Goal: Contribute content: Contribute content

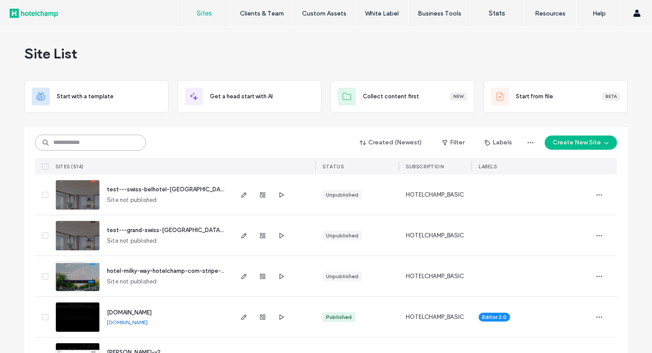
click at [116, 150] on input at bounding box center [90, 143] width 111 height 16
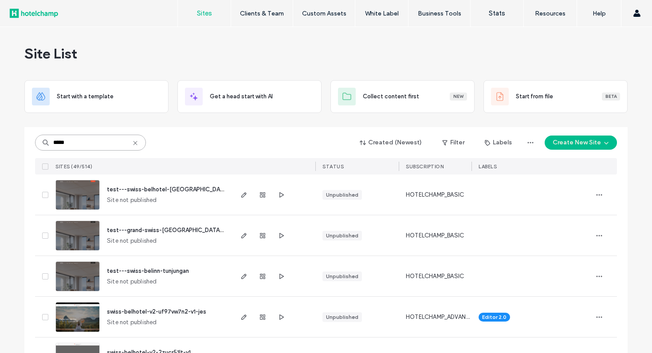
click at [113, 142] on input "*****" at bounding box center [90, 143] width 111 height 16
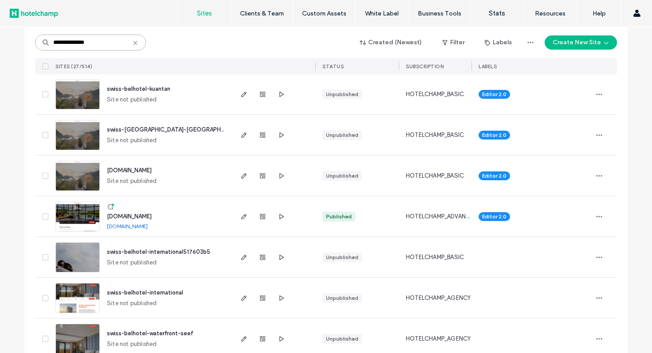
scroll to position [918, 0]
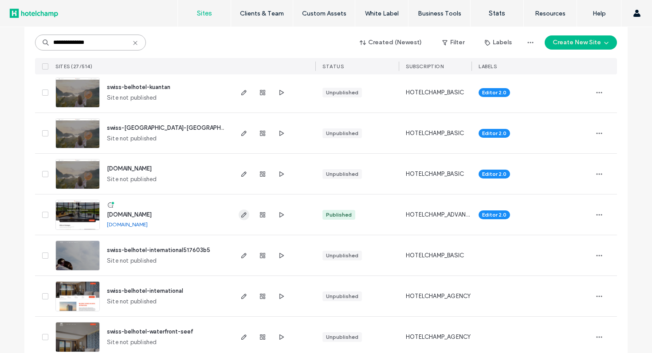
type input "**********"
click at [242, 215] on use "button" at bounding box center [243, 214] width 5 height 5
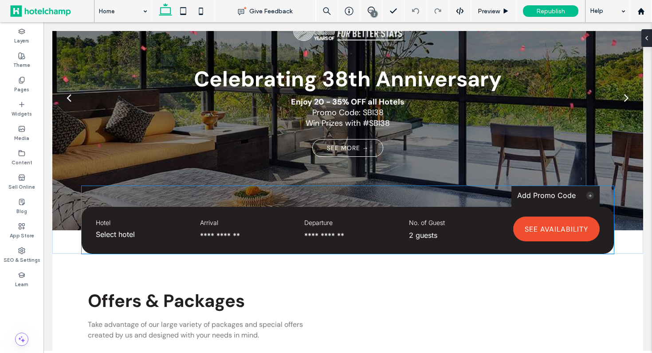
scroll to position [126, 0]
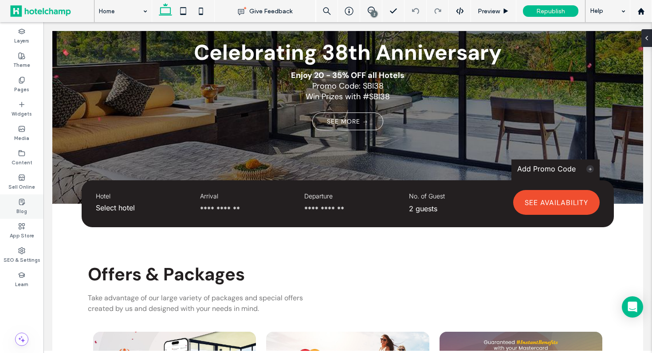
click at [22, 199] on use at bounding box center [21, 202] width 5 height 6
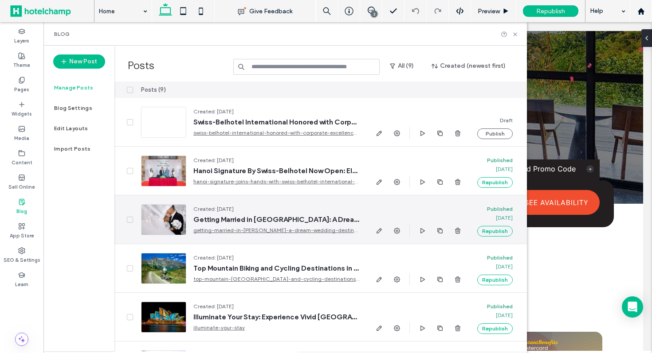
scroll to position [185, 0]
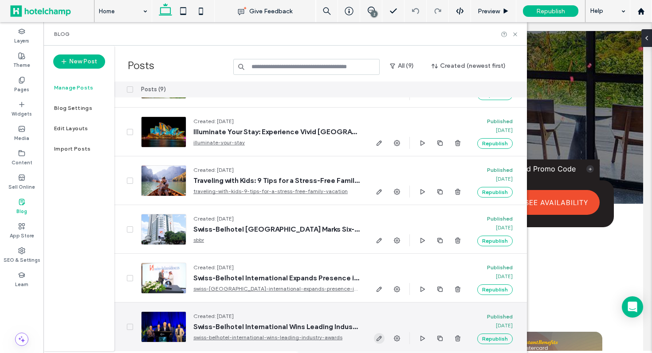
click at [379, 340] on use "button" at bounding box center [379, 338] width 5 height 5
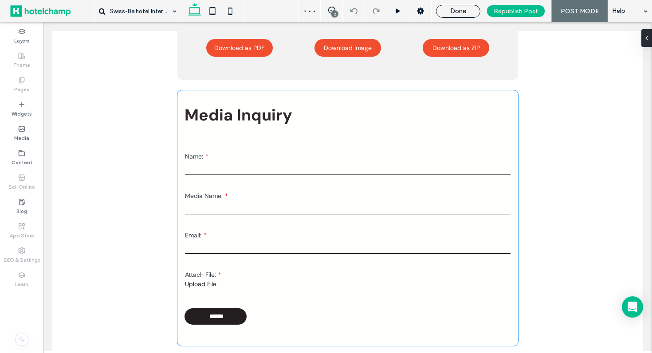
scroll to position [805, 0]
click at [382, 234] on label "Email:" at bounding box center [348, 236] width 326 height 8
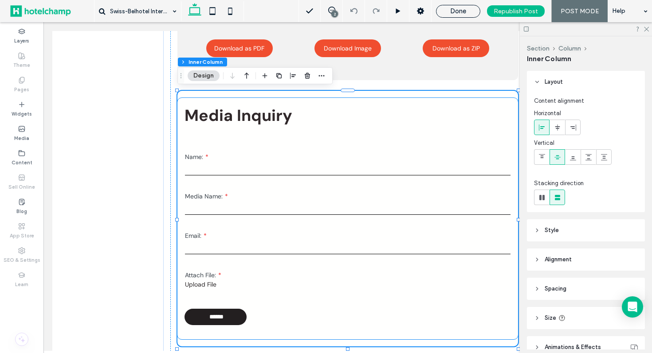
click at [264, 217] on div "Media Name:" at bounding box center [348, 204] width 332 height 31
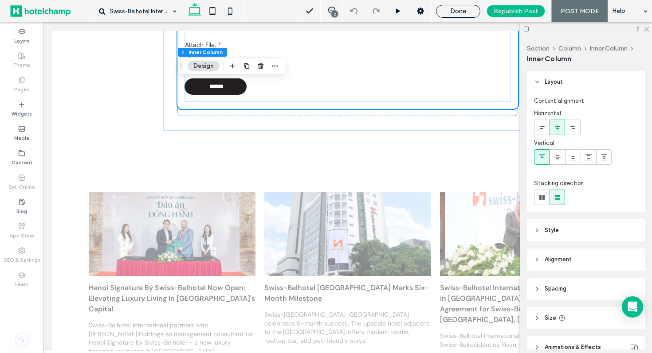
scroll to position [975, 0]
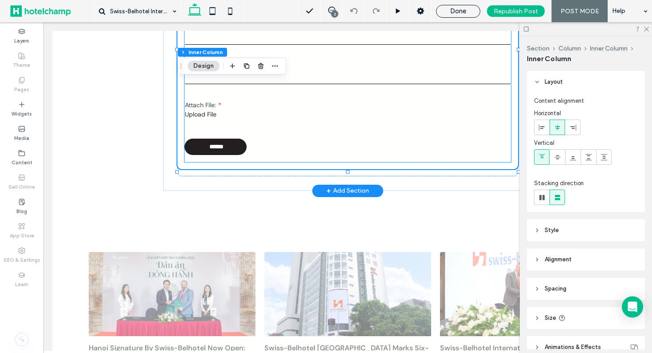
click at [372, 148] on form "Name: Media Name: Email: Attach File: Upload File ******" at bounding box center [347, 64] width 326 height 182
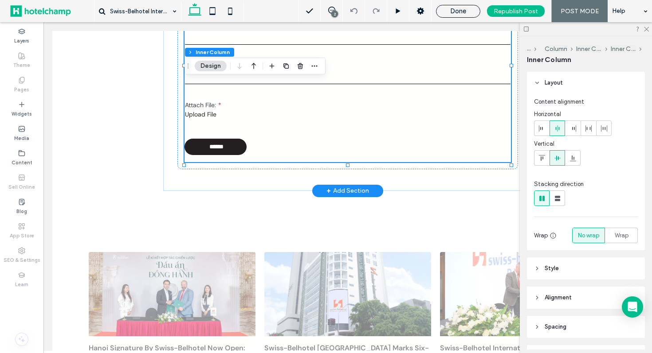
click at [372, 148] on form "Name: Media Name: Email: Attach File: Upload File ******" at bounding box center [347, 64] width 326 height 182
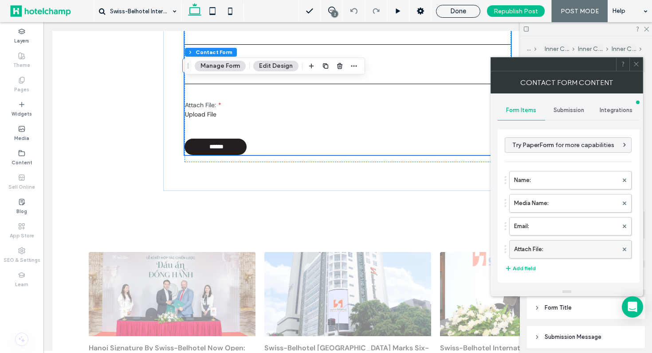
click at [580, 243] on label "Attach File:" at bounding box center [566, 250] width 104 height 18
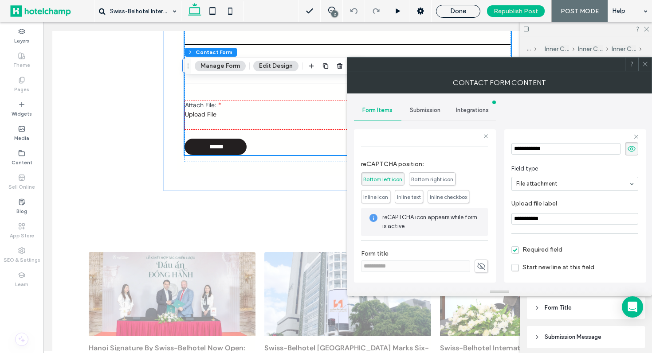
scroll to position [63, 0]
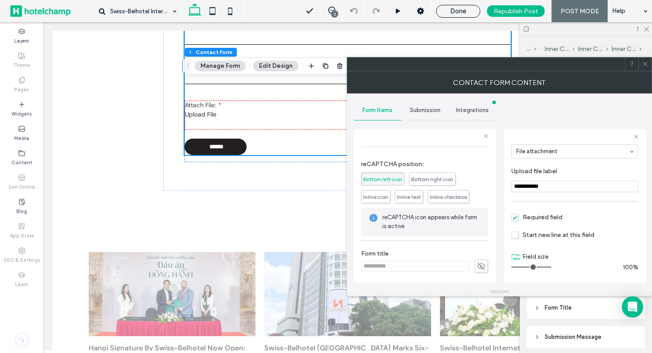
click at [528, 214] on span "Required field" at bounding box center [536, 218] width 51 height 8
click at [645, 65] on icon at bounding box center [645, 64] width 7 height 7
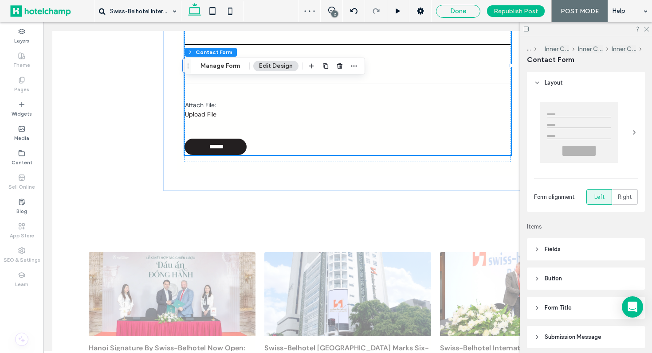
click at [452, 13] on span "Done" at bounding box center [458, 11] width 16 height 8
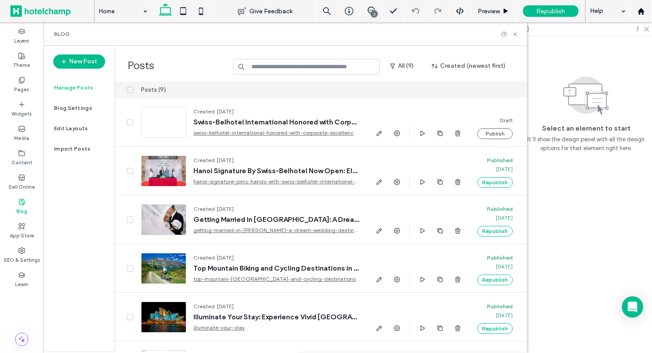
scroll to position [185, 0]
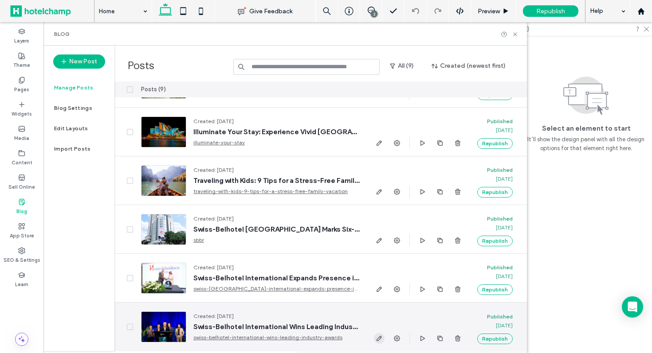
click at [381, 341] on icon "button" at bounding box center [379, 338] width 7 height 7
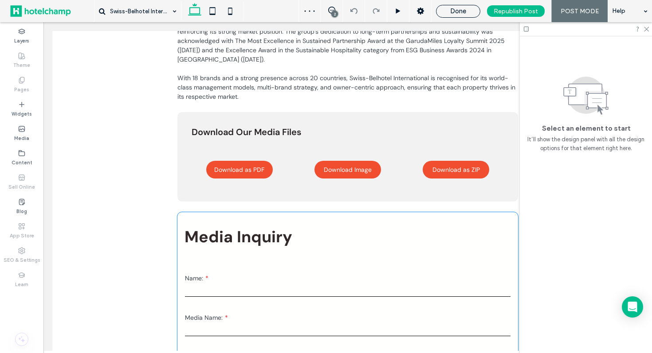
scroll to position [664, 0]
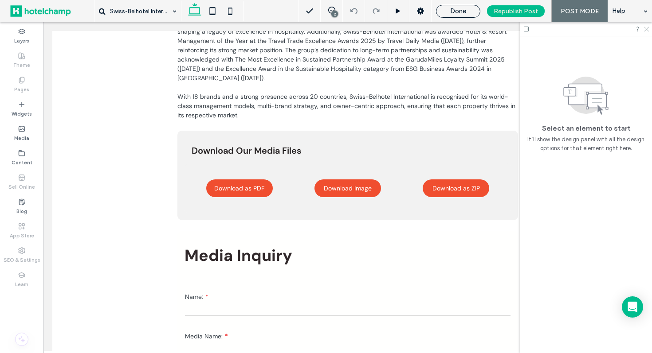
click at [646, 28] on icon at bounding box center [646, 29] width 6 height 6
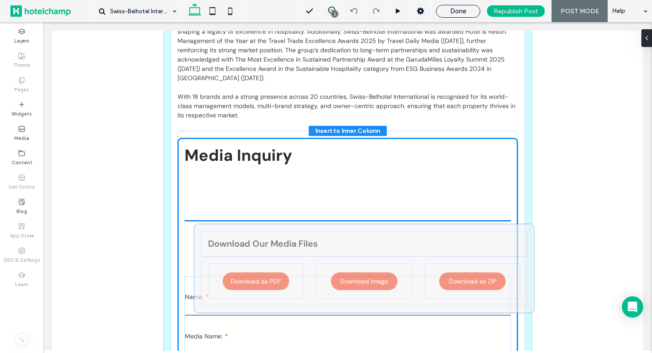
scroll to position [74, 0]
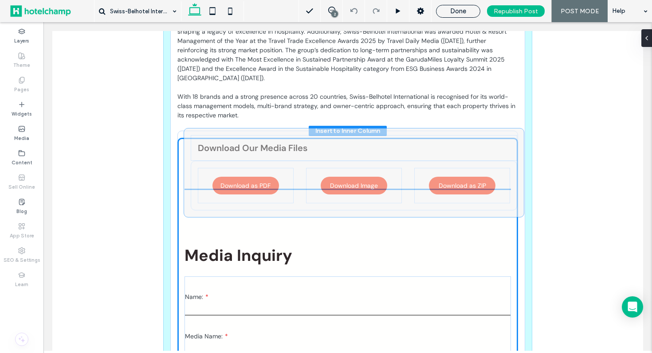
drag, startPoint x: 306, startPoint y: 147, endPoint x: 312, endPoint y: 145, distance: 6.5
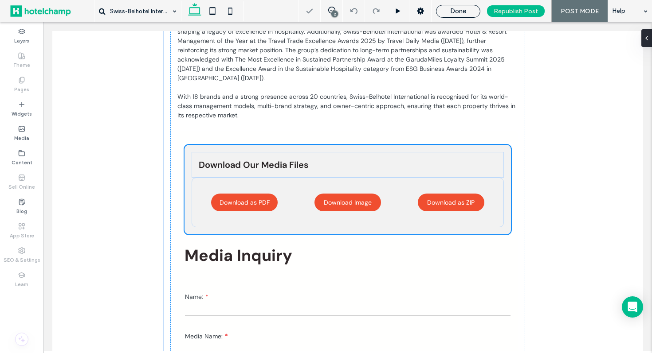
scroll to position [75, 0]
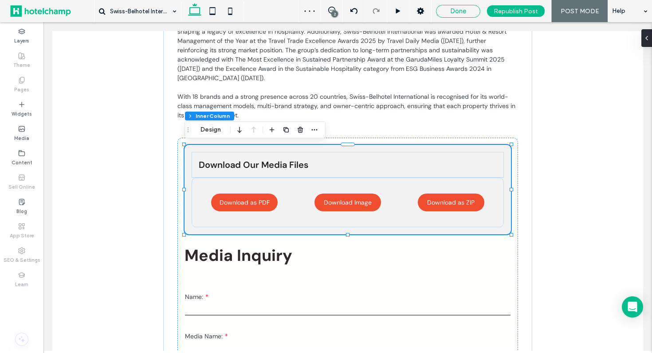
click at [455, 15] on span "Done" at bounding box center [458, 11] width 16 height 8
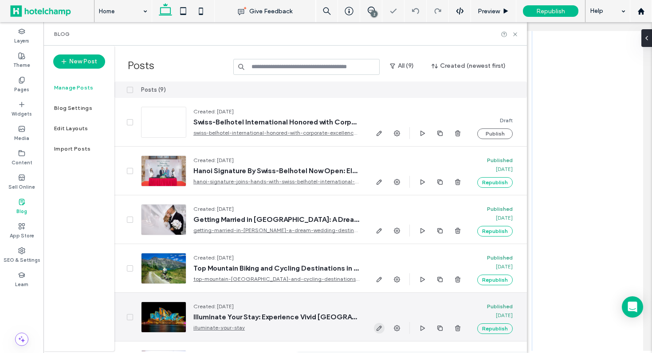
click at [380, 331] on icon "button" at bounding box center [379, 328] width 7 height 7
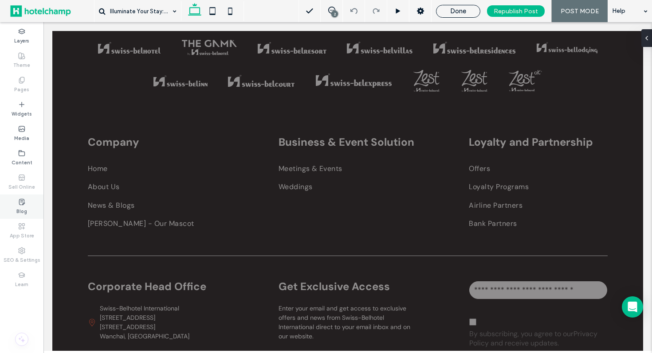
click at [22, 206] on label "Blog" at bounding box center [21, 211] width 11 height 10
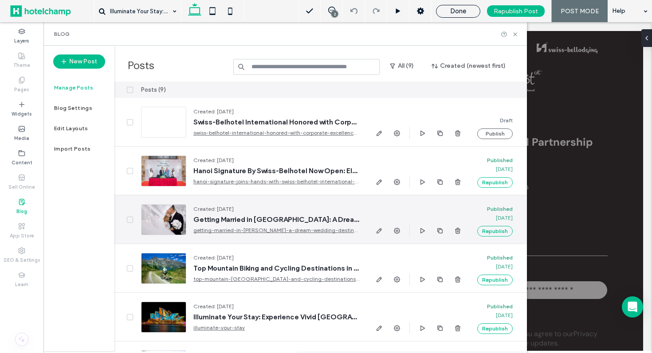
scroll to position [185, 0]
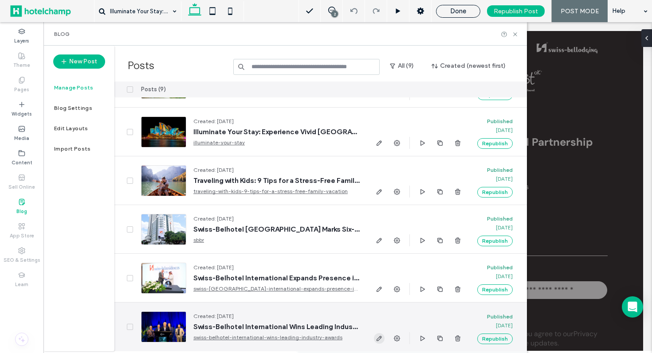
click at [378, 342] on icon "button" at bounding box center [379, 338] width 7 height 7
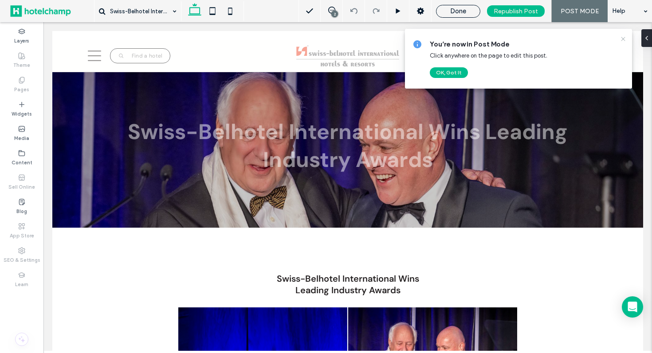
click at [622, 39] on icon at bounding box center [623, 38] width 7 height 7
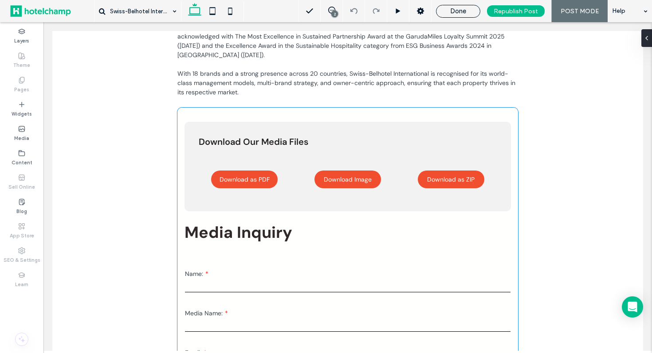
scroll to position [703, 0]
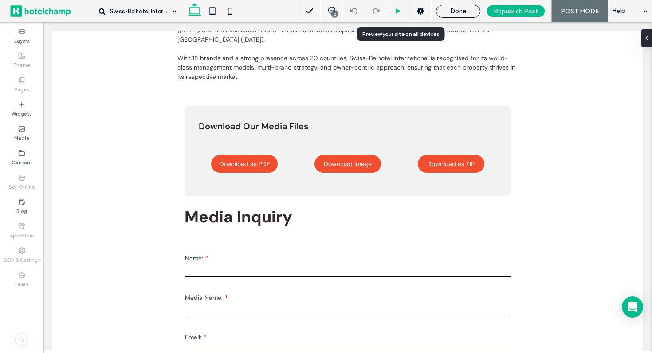
click at [401, 12] on icon at bounding box center [398, 11] width 7 height 7
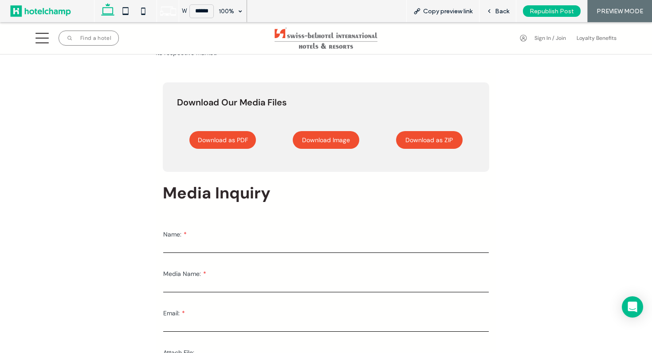
scroll to position [723, 0]
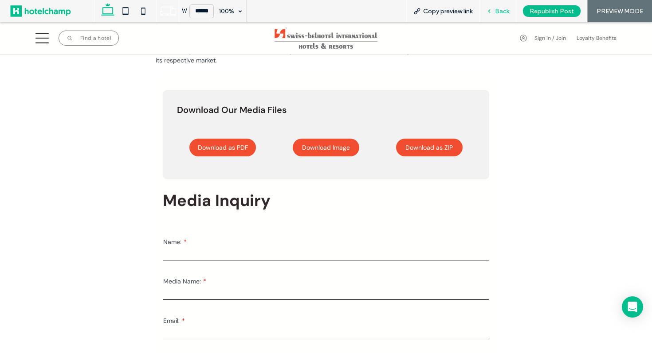
click at [495, 12] on span "Back" at bounding box center [502, 12] width 14 height 8
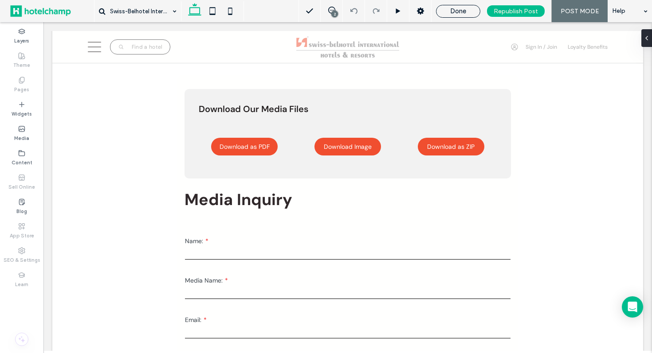
scroll to position [719, 0]
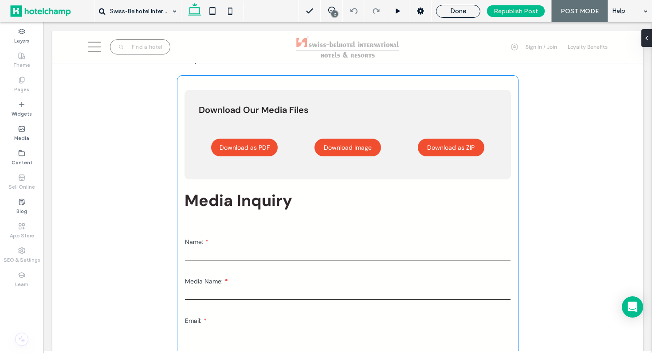
click at [242, 203] on span "Media Inquiry" at bounding box center [238, 200] width 108 height 21
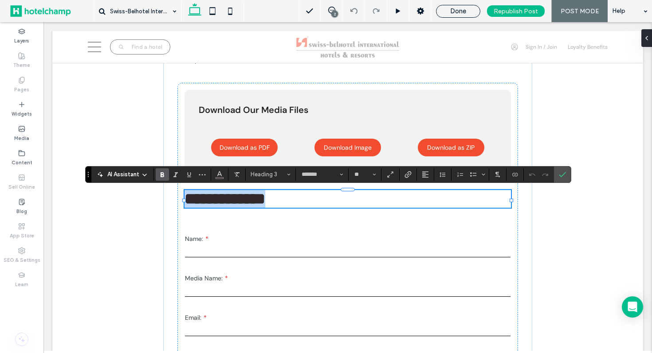
click at [242, 203] on span "**********" at bounding box center [224, 199] width 81 height 16
click at [277, 174] on span "Heading 3" at bounding box center [268, 174] width 35 height 7
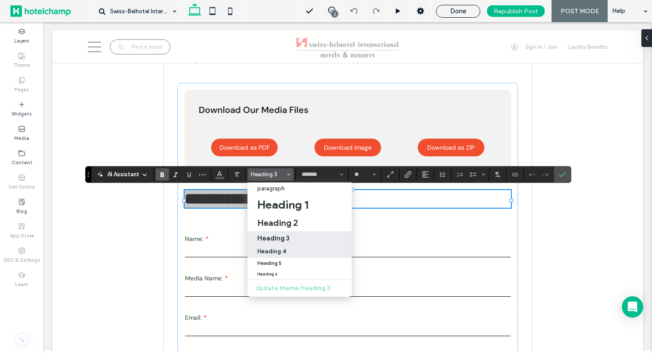
click at [285, 254] on div "Heading 4" at bounding box center [299, 251] width 85 height 7
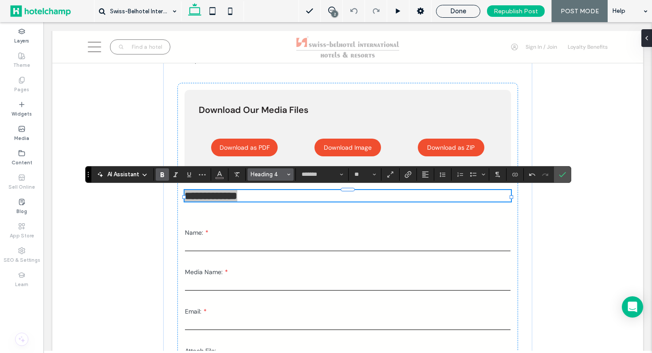
click at [278, 175] on span "Heading 4" at bounding box center [268, 174] width 35 height 7
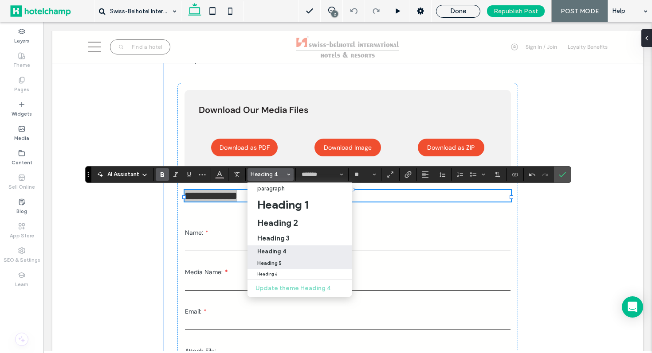
click at [280, 263] on div "Heading 5" at bounding box center [299, 264] width 85 height 6
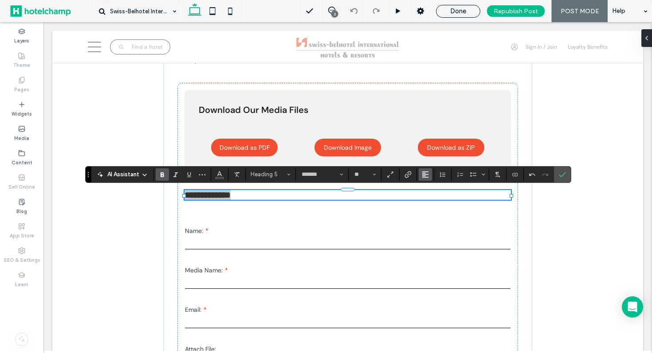
click at [422, 175] on icon "Alignment" at bounding box center [425, 174] width 7 height 7
click at [441, 200] on label "ui.textEditor.alignment.center" at bounding box center [434, 202] width 31 height 13
click at [424, 176] on use "Alignment" at bounding box center [425, 175] width 6 height 6
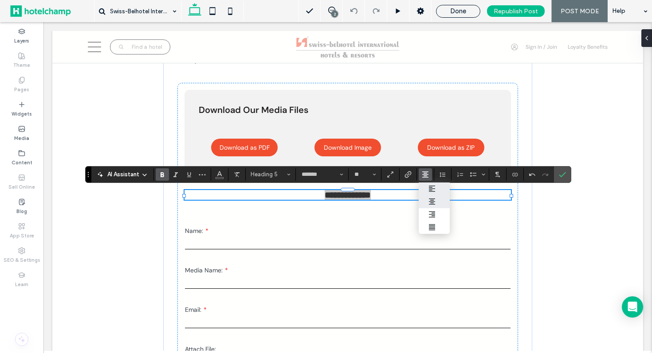
click at [432, 185] on icon "ui.textEditor.alignment.left" at bounding box center [431, 188] width 7 height 7
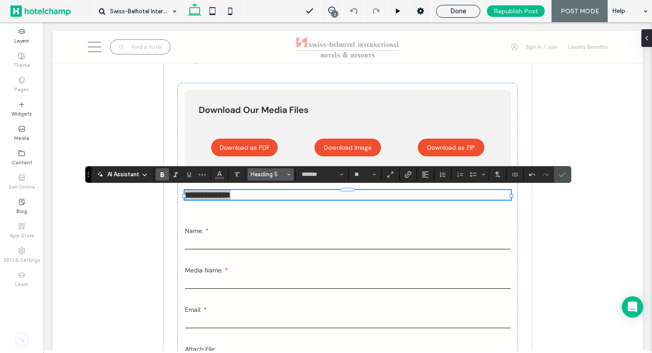
click at [268, 176] on span "Heading 5" at bounding box center [268, 174] width 35 height 7
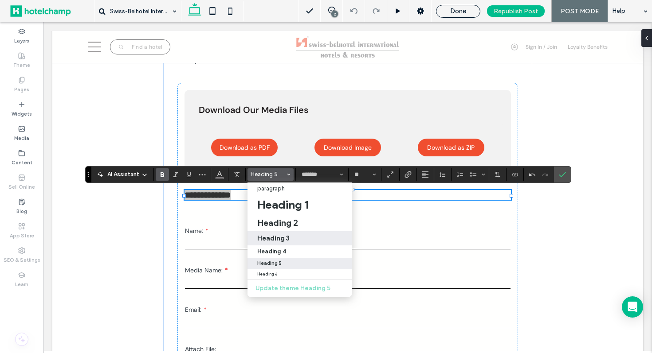
click at [292, 239] on div "Heading 3" at bounding box center [299, 238] width 85 height 8
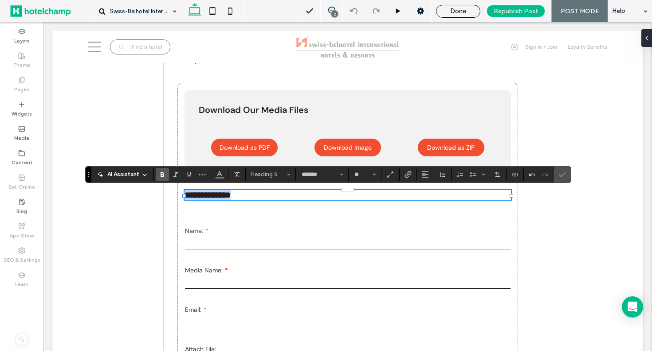
type input "**"
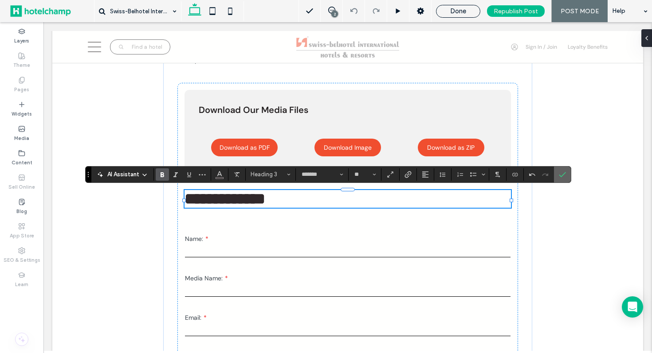
click at [564, 177] on icon "Confirm" at bounding box center [562, 174] width 7 height 7
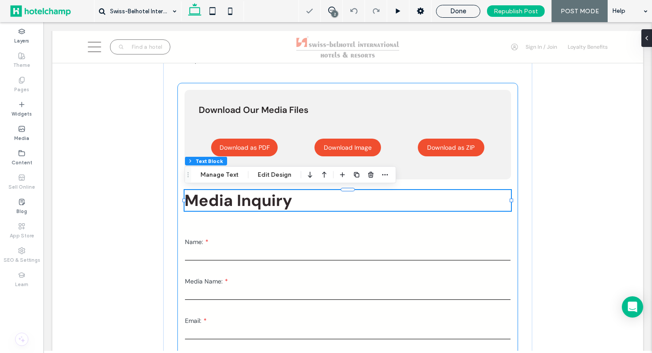
click at [179, 260] on div "Download Our Media Files Download as PDF Download Image Download as ZIP Media I…" at bounding box center [347, 254] width 341 height 342
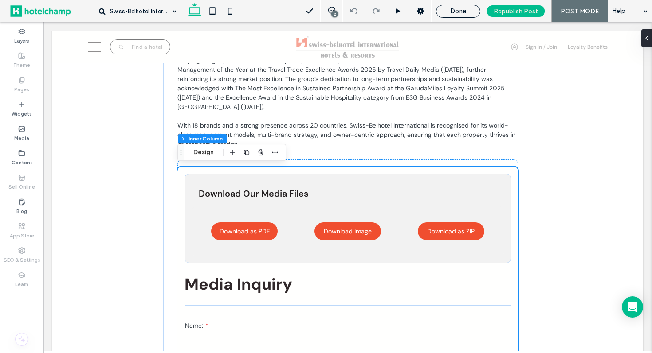
scroll to position [633, 0]
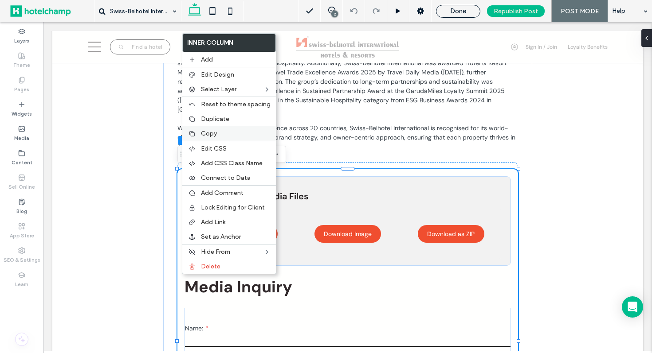
click at [228, 134] on label "Copy" at bounding box center [236, 134] width 70 height 8
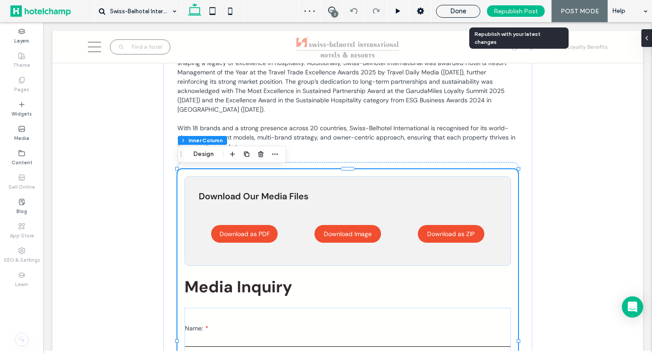
click at [497, 16] on div "Republish Post" at bounding box center [516, 11] width 58 height 12
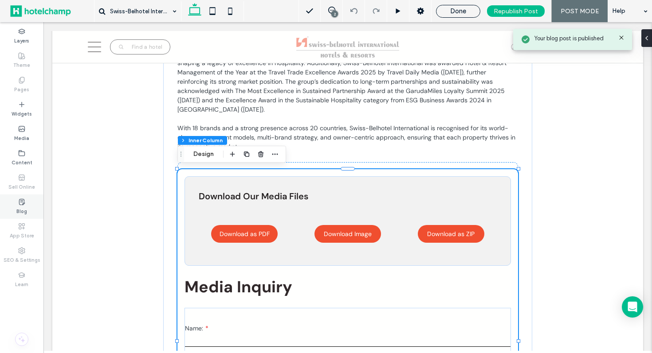
click at [22, 205] on use at bounding box center [21, 202] width 5 height 6
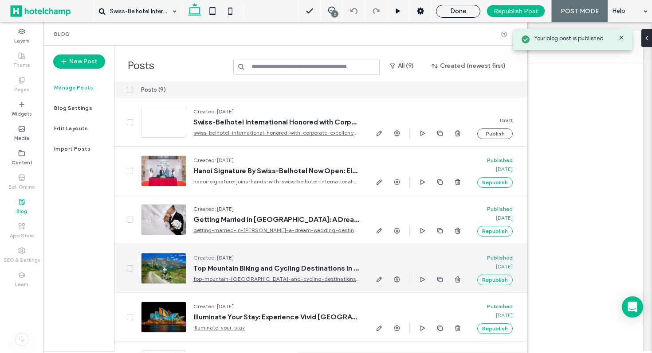
scroll to position [185, 0]
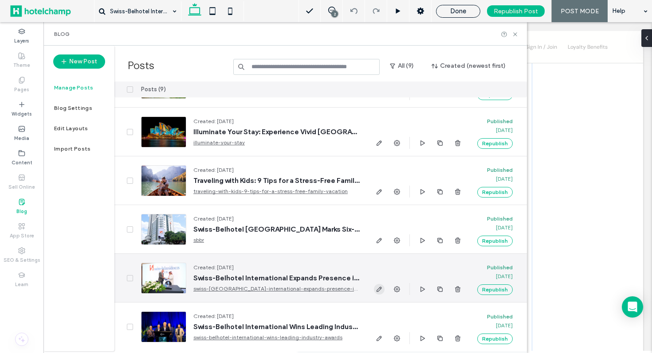
click at [380, 290] on icon "button" at bounding box center [379, 289] width 7 height 7
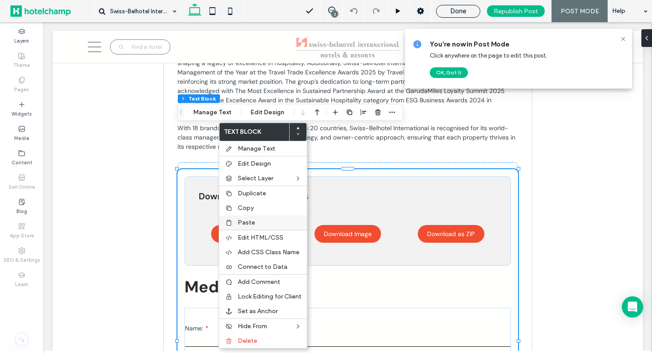
click at [273, 225] on label "Paste" at bounding box center [270, 223] width 64 height 8
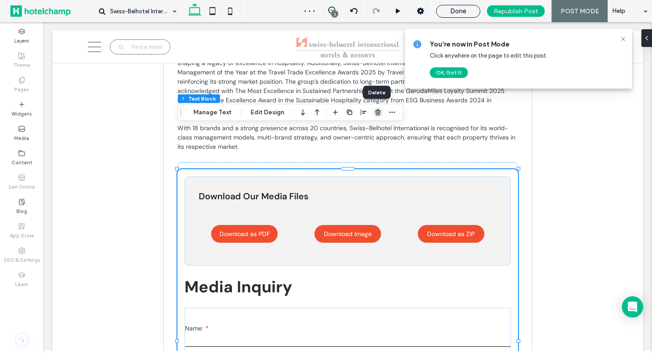
click at [377, 113] on use "button" at bounding box center [377, 113] width 5 height 6
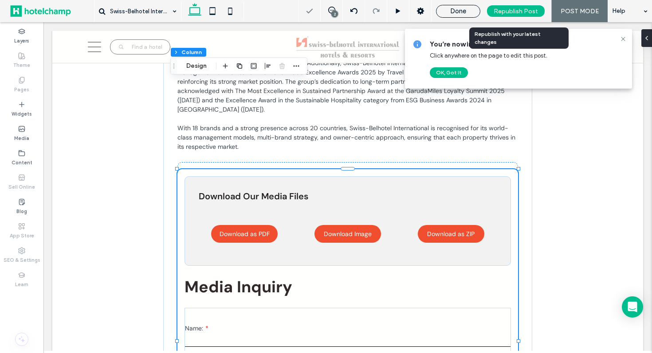
click at [533, 12] on span "Republish Post" at bounding box center [516, 12] width 44 height 8
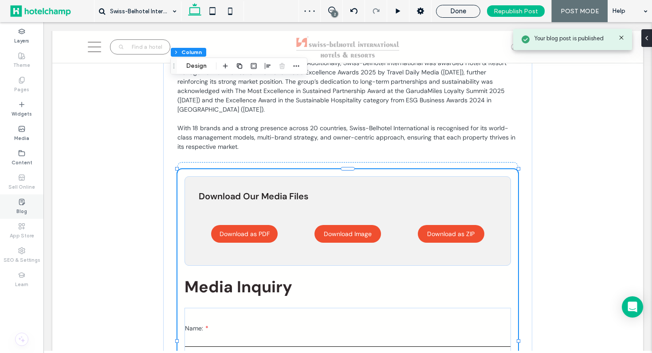
click at [10, 208] on div "Blog" at bounding box center [21, 207] width 43 height 24
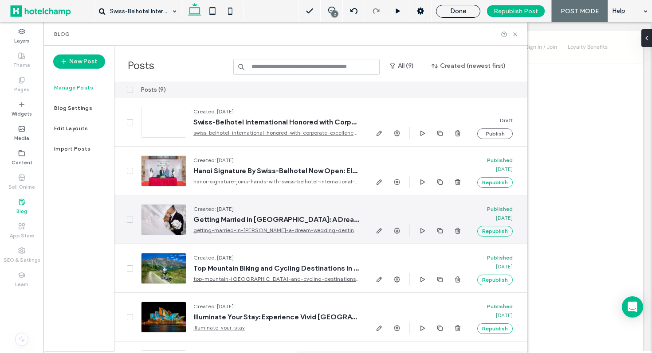
scroll to position [185, 0]
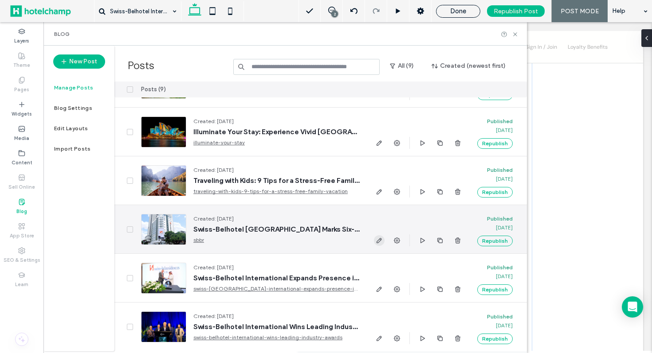
click at [381, 240] on icon "button" at bounding box center [379, 240] width 7 height 7
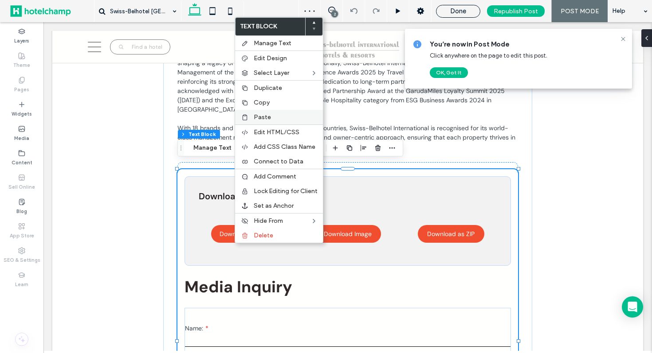
click at [302, 118] on label "Paste" at bounding box center [286, 118] width 64 height 8
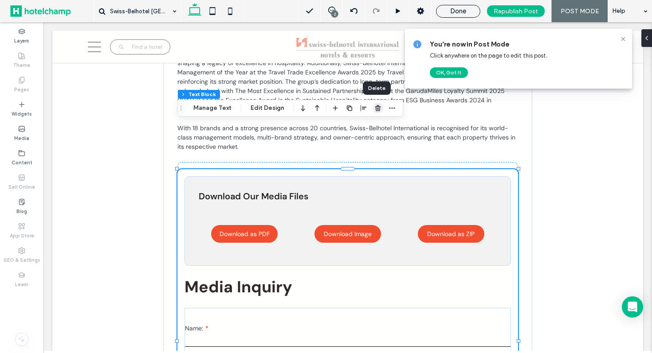
click at [376, 109] on use "button" at bounding box center [377, 108] width 5 height 6
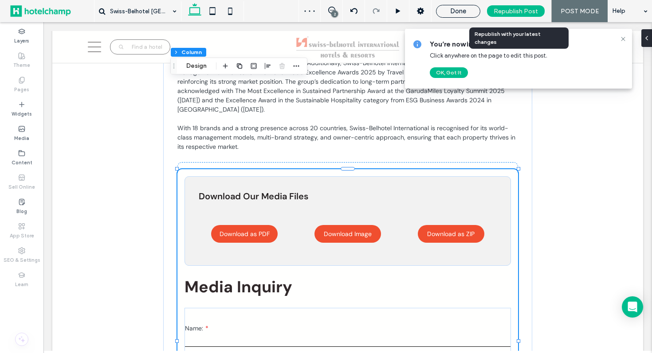
click at [500, 15] on div "Republish Post" at bounding box center [516, 11] width 58 height 12
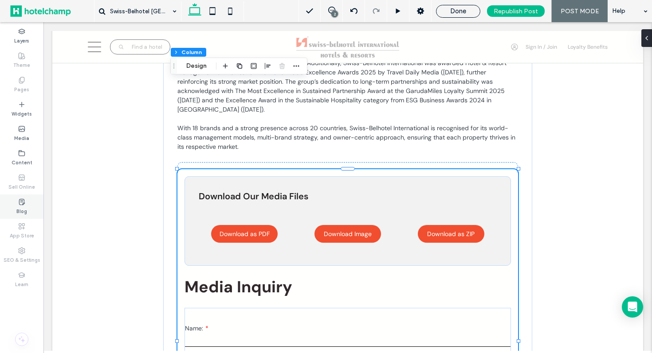
click at [18, 206] on label "Blog" at bounding box center [21, 211] width 11 height 10
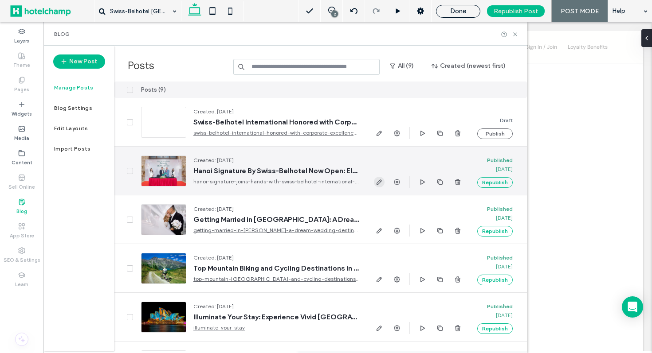
click at [379, 184] on use "button" at bounding box center [379, 182] width 5 height 5
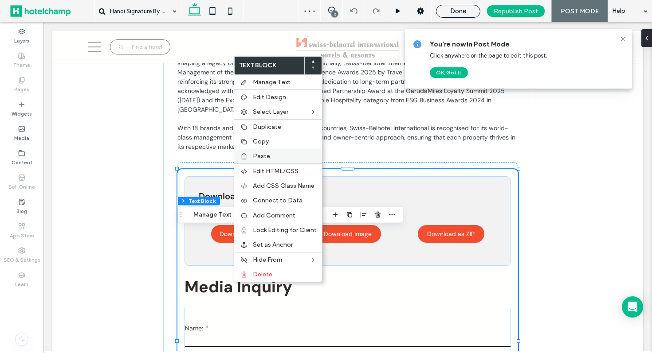
click at [276, 156] on label "Paste" at bounding box center [285, 157] width 64 height 8
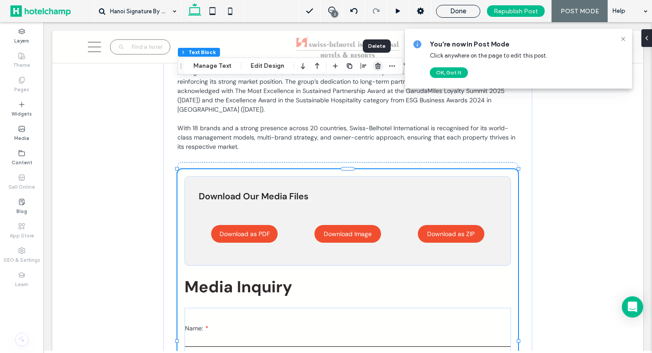
click at [374, 69] on icon "button" at bounding box center [377, 66] width 7 height 7
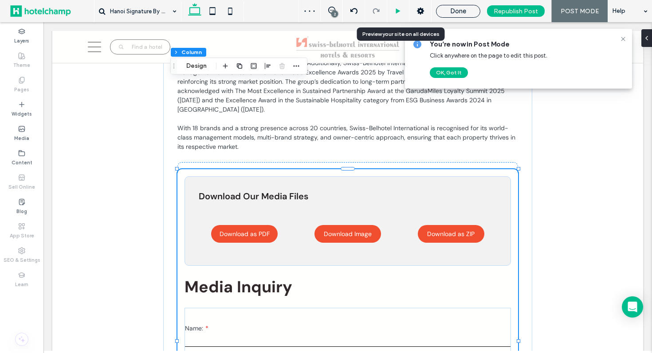
click at [400, 10] on use at bounding box center [398, 10] width 4 height 5
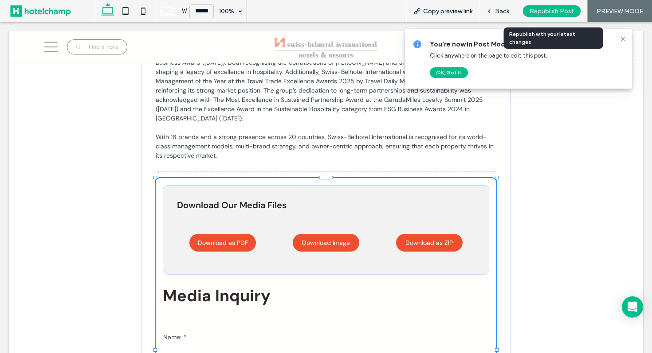
click at [533, 12] on span "Republish Post" at bounding box center [552, 12] width 44 height 8
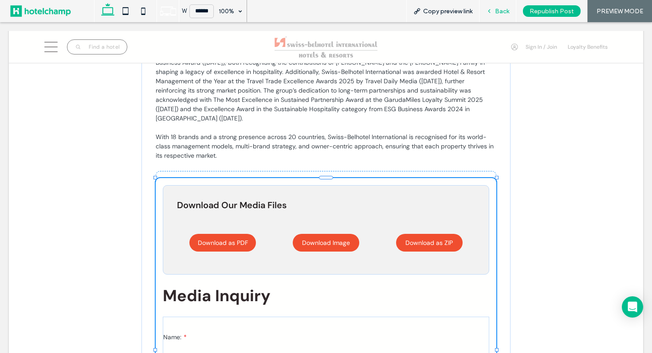
click at [499, 10] on span "Back" at bounding box center [502, 12] width 14 height 8
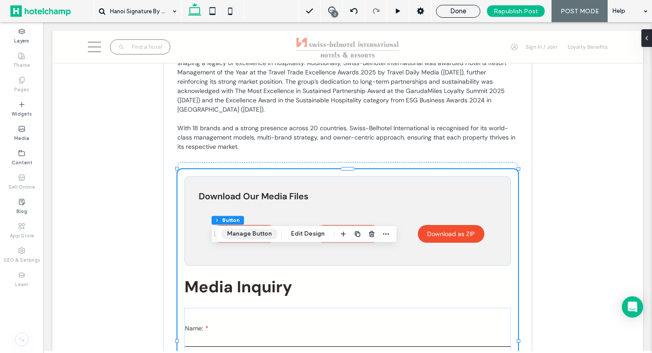
click at [254, 235] on button "Manage Button" at bounding box center [249, 234] width 56 height 11
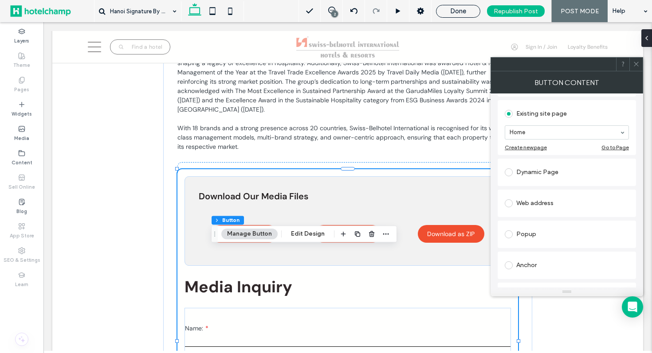
scroll to position [266, 0]
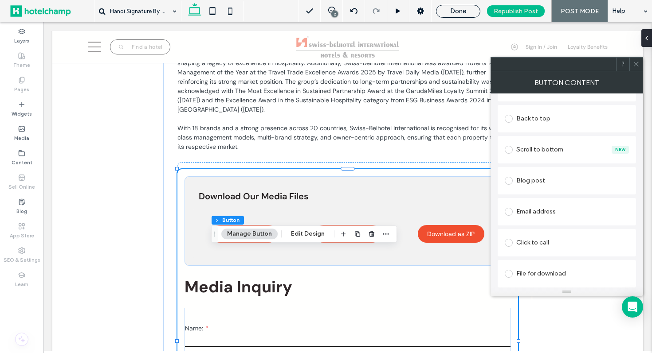
click at [517, 276] on div "File for download" at bounding box center [567, 274] width 124 height 14
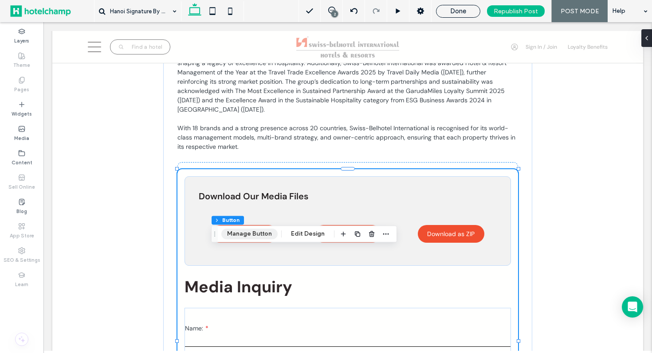
click at [258, 236] on button "Manage Button" at bounding box center [249, 234] width 56 height 11
